Goal: Task Accomplishment & Management: Manage account settings

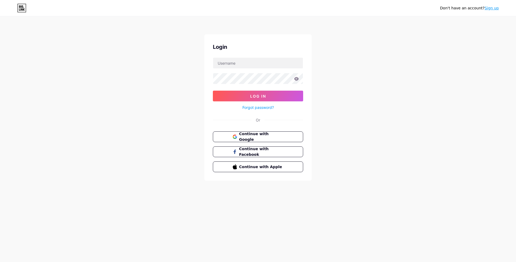
type input "in2success"
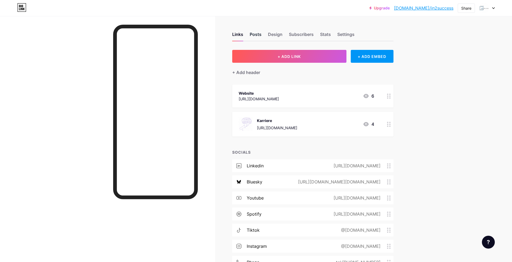
click at [259, 37] on div "Posts" at bounding box center [255, 36] width 12 height 10
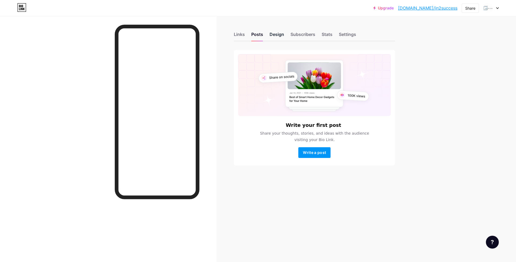
click at [276, 35] on div "Design" at bounding box center [276, 36] width 15 height 10
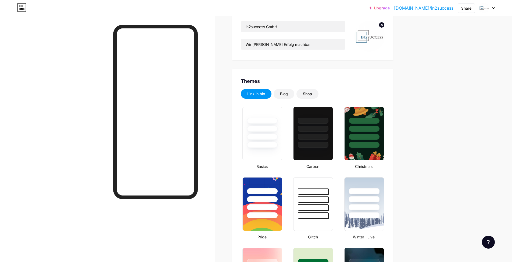
type input "#000000"
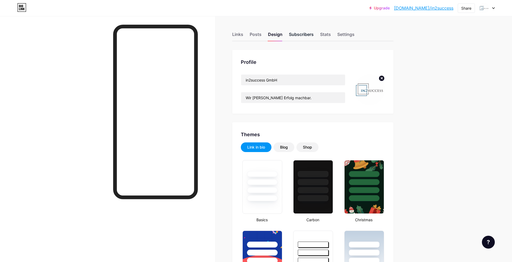
click at [298, 32] on div "Subscribers" at bounding box center [301, 36] width 25 height 10
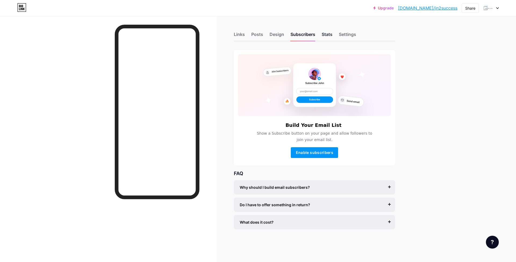
click at [332, 31] on div "Stats" at bounding box center [326, 36] width 11 height 10
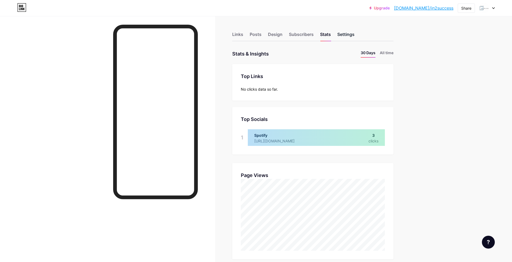
scroll to position [262, 512]
click at [346, 33] on div "Settings" at bounding box center [345, 36] width 17 height 10
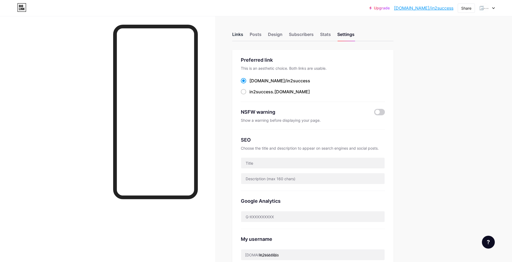
click at [234, 37] on div "Links" at bounding box center [237, 36] width 11 height 10
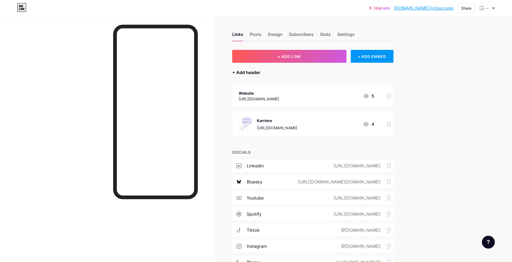
click at [251, 75] on div "+ Add header" at bounding box center [246, 72] width 28 height 6
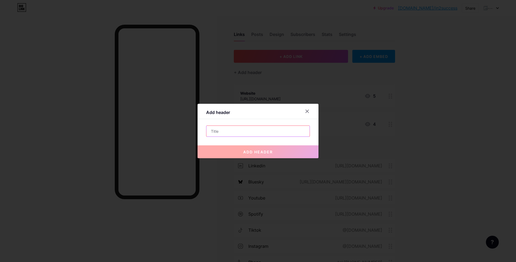
click at [239, 131] on input "text" at bounding box center [257, 131] width 103 height 11
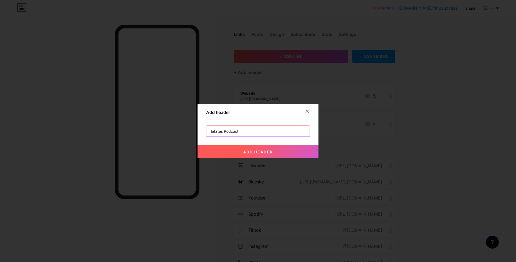
type input "letztes Podcast"
click at [265, 153] on span "add header" at bounding box center [258, 152] width 30 height 5
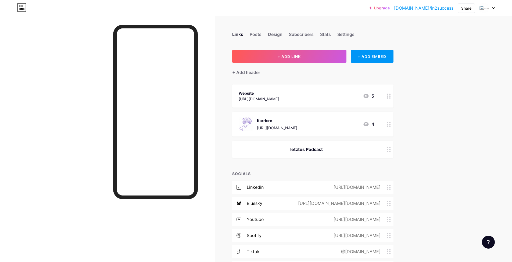
drag, startPoint x: 390, startPoint y: 148, endPoint x: 389, endPoint y: 154, distance: 6.1
click at [389, 154] on div at bounding box center [388, 149] width 9 height 17
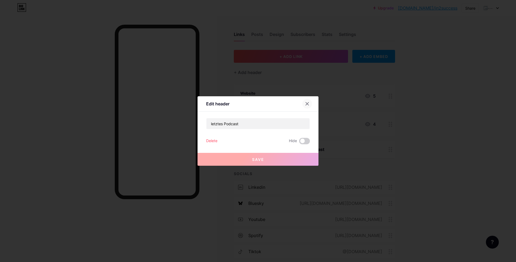
click at [309, 102] on icon at bounding box center [307, 104] width 4 height 4
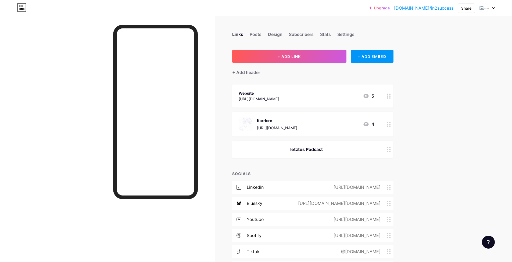
click at [392, 153] on div at bounding box center [388, 149] width 9 height 17
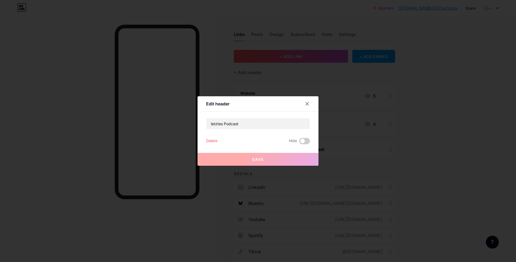
click at [211, 141] on div "Delete" at bounding box center [211, 141] width 11 height 6
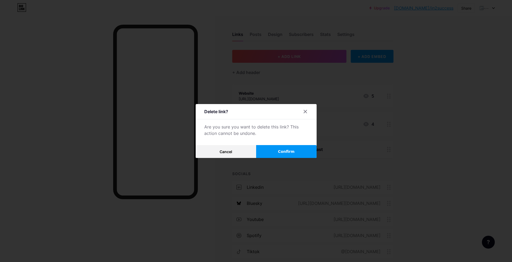
click at [296, 153] on button "Confirm" at bounding box center [286, 151] width 60 height 13
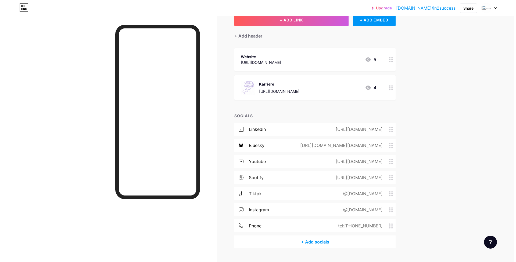
scroll to position [49, 0]
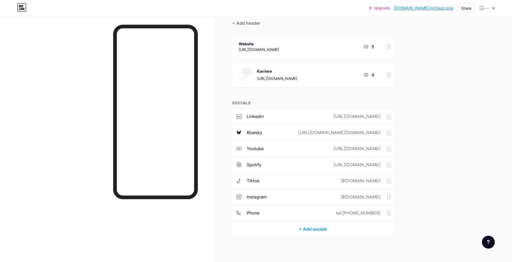
click at [313, 230] on div "+ Add socials" at bounding box center [312, 229] width 161 height 13
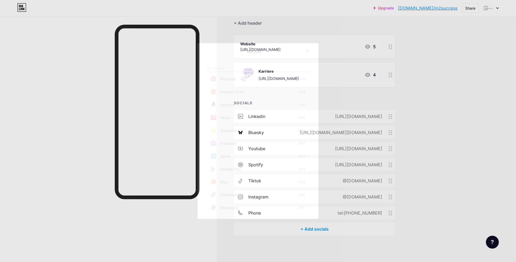
scroll to position [484, 0]
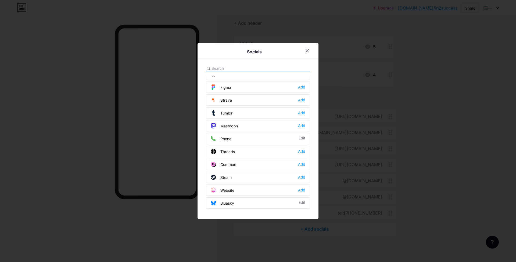
click at [239, 67] on input "text" at bounding box center [240, 69] width 59 height 6
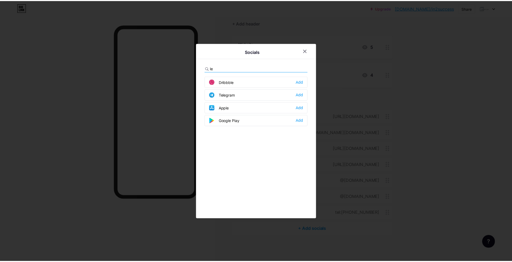
scroll to position [0, 0]
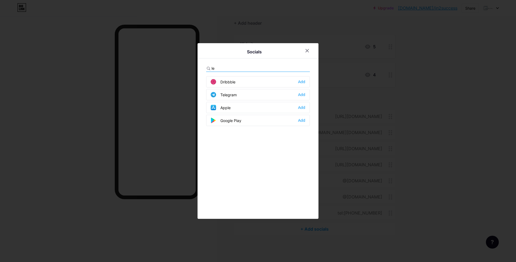
type input "l"
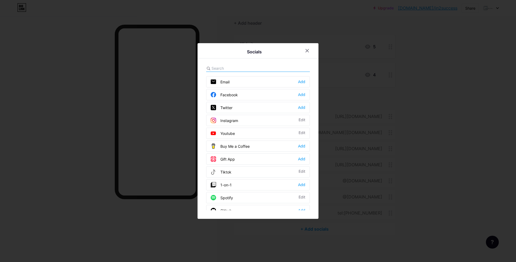
click at [306, 49] on icon at bounding box center [307, 50] width 3 height 3
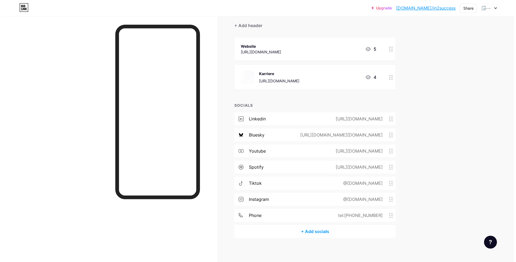
scroll to position [49, 0]
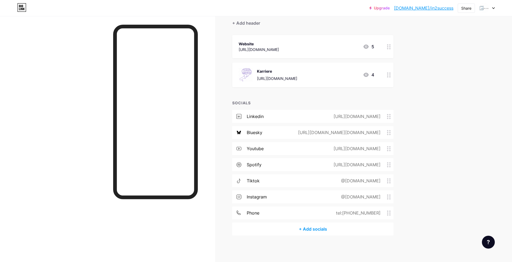
click at [326, 231] on div "+ Add socials" at bounding box center [312, 229] width 161 height 13
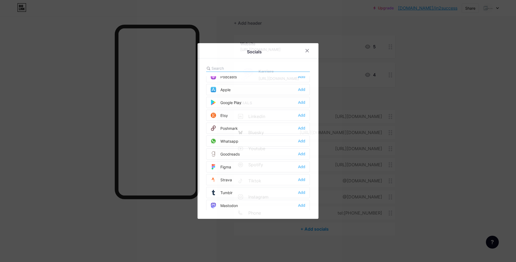
scroll to position [366, 0]
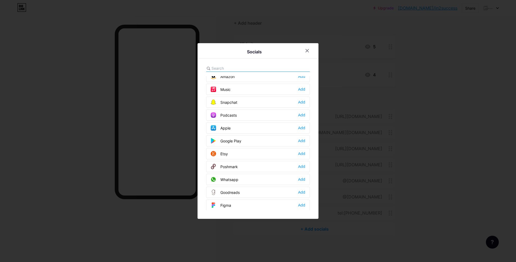
click at [453, 150] on div at bounding box center [258, 131] width 516 height 262
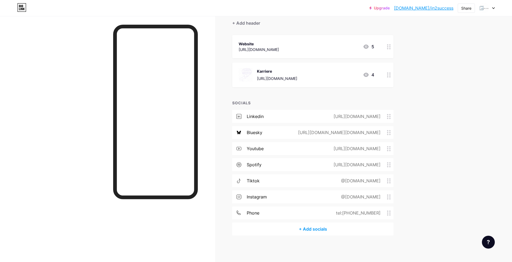
click at [321, 229] on div "+ Add socials" at bounding box center [312, 229] width 161 height 13
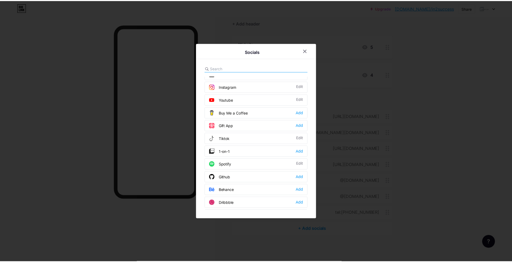
scroll to position [0, 0]
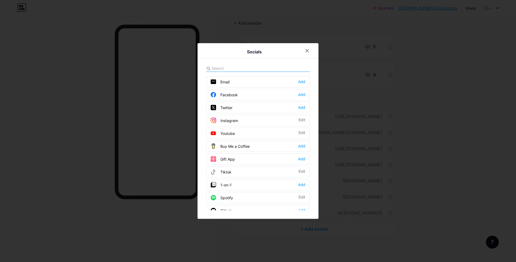
click at [234, 67] on input "text" at bounding box center [240, 69] width 59 height 6
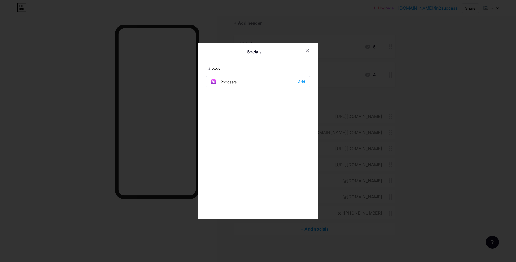
type input "Podcast"
drag, startPoint x: 234, startPoint y: 67, endPoint x: 231, endPoint y: 84, distance: 17.1
click at [231, 84] on div "Podcasts" at bounding box center [224, 81] width 26 height 5
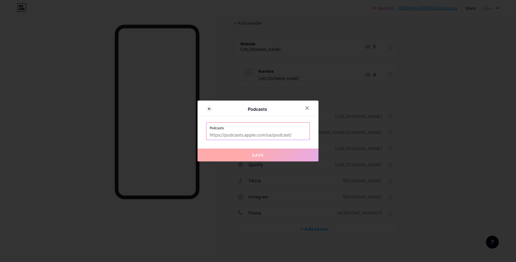
click at [246, 136] on input "text" at bounding box center [257, 135] width 97 height 9
click at [292, 135] on input "text" at bounding box center [257, 135] width 97 height 9
drag, startPoint x: 294, startPoint y: 135, endPoint x: 208, endPoint y: 137, distance: 86.2
click at [208, 137] on div "Podcasts" at bounding box center [257, 131] width 103 height 17
drag, startPoint x: 215, startPoint y: 134, endPoint x: 303, endPoint y: 133, distance: 87.8
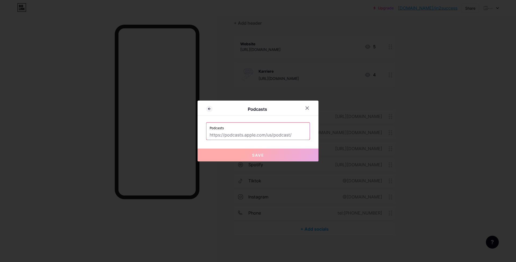
click at [303, 133] on div "Podcasts" at bounding box center [257, 131] width 103 height 17
click at [284, 138] on input "text" at bounding box center [257, 135] width 97 height 9
paste input "[URL][DOMAIN_NAME]"
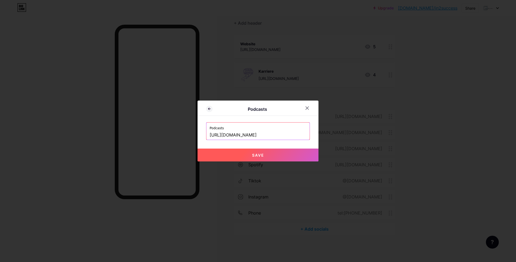
type input "[URL][DOMAIN_NAME]"
click at [313, 126] on div "Podcasts Podcasts [URL][DOMAIN_NAME] Save" at bounding box center [257, 131] width 121 height 61
click at [260, 154] on span "Save" at bounding box center [258, 155] width 12 height 5
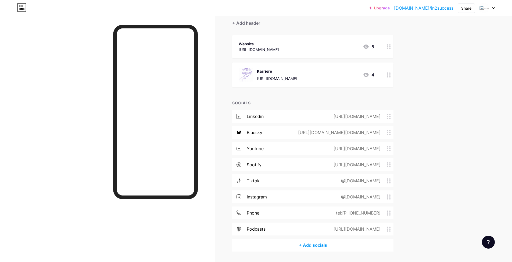
click at [458, 212] on div "Upgrade [DOMAIN_NAME]/in2suc... [DOMAIN_NAME]/in2success Share Switch accounts …" at bounding box center [256, 115] width 512 height 328
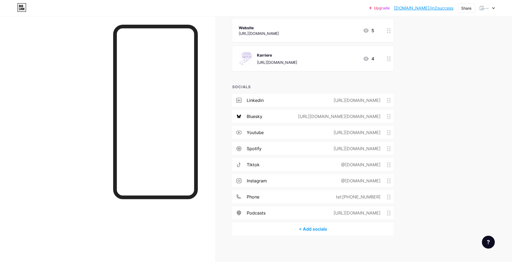
click at [475, 47] on div "Upgrade [DOMAIN_NAME]/in2suc... [DOMAIN_NAME]/in2success Share Switch accounts …" at bounding box center [256, 98] width 512 height 328
click at [463, 9] on div "Share" at bounding box center [466, 8] width 10 height 6
click at [446, 106] on div "Upgrade [DOMAIN_NAME]/in2suc... [DOMAIN_NAME]/in2success Share Copy link [URL][…" at bounding box center [256, 98] width 512 height 328
click at [470, 12] on div "Share" at bounding box center [465, 7] width 17 height 9
click at [487, 42] on div "Upgrade [DOMAIN_NAME]/in2suc... [DOMAIN_NAME]/in2success Share Copy link [URL][…" at bounding box center [256, 98] width 512 height 328
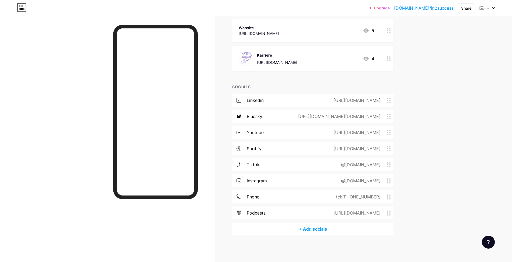
click at [490, 47] on div "Upgrade [DOMAIN_NAME]/in2suc... [DOMAIN_NAME]/in2success Share Switch accounts …" at bounding box center [256, 98] width 512 height 328
click at [461, 62] on div "Upgrade [DOMAIN_NAME]/in2suc... [DOMAIN_NAME]/in2success Share Switch accounts …" at bounding box center [256, 98] width 512 height 328
